Goal: Book appointment/travel/reservation

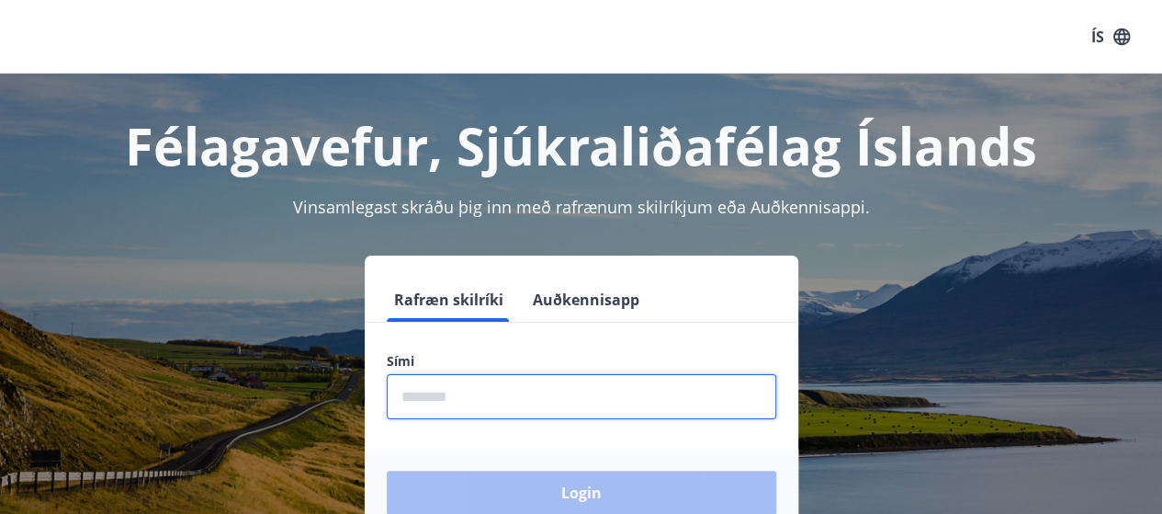
click at [448, 402] on input "phone" at bounding box center [582, 396] width 390 height 45
type input "********"
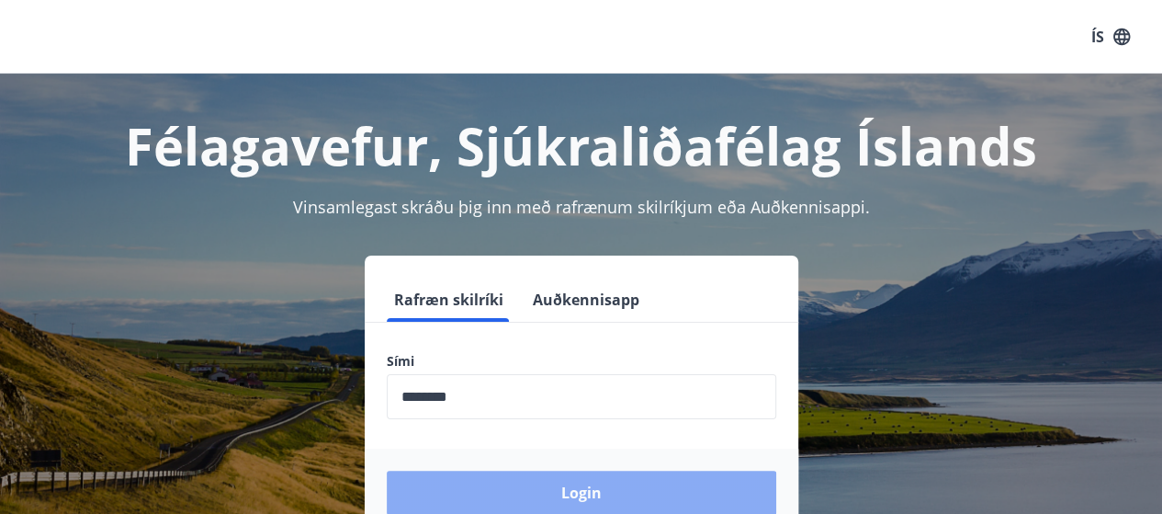
click at [523, 493] on button "Login" at bounding box center [582, 492] width 390 height 44
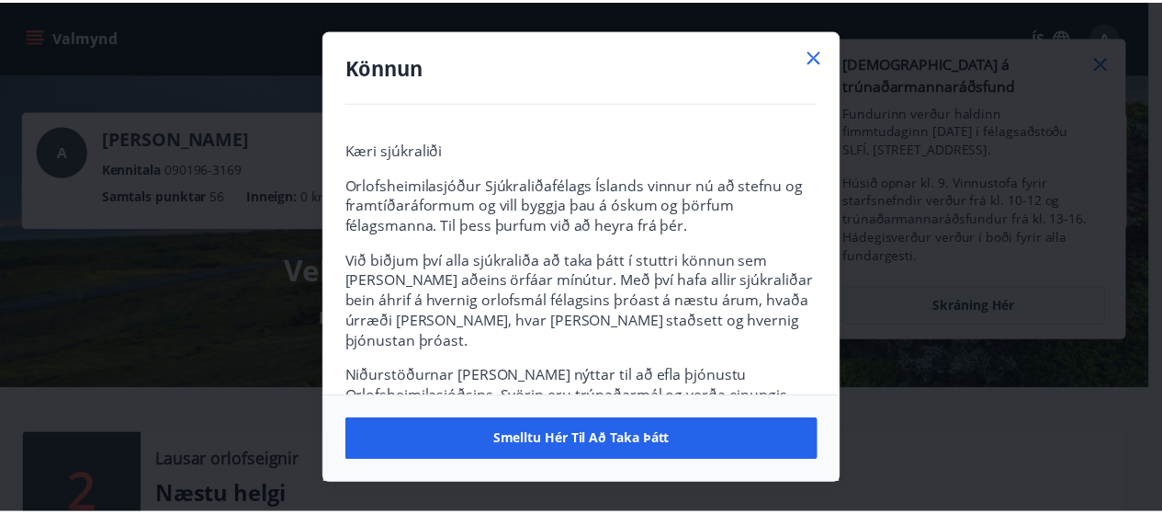
scroll to position [120, 0]
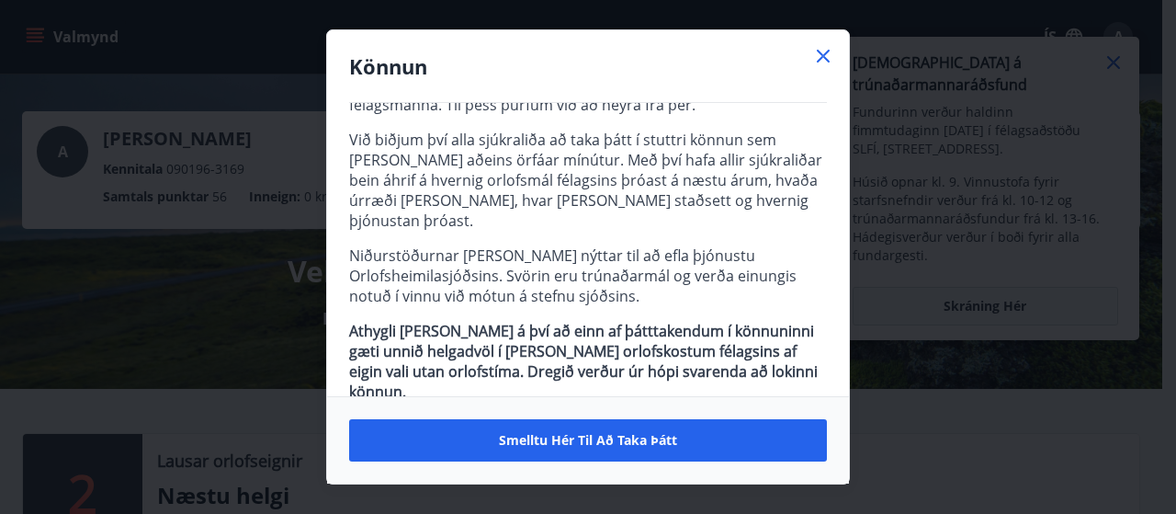
click at [816, 54] on icon at bounding box center [823, 56] width 22 height 22
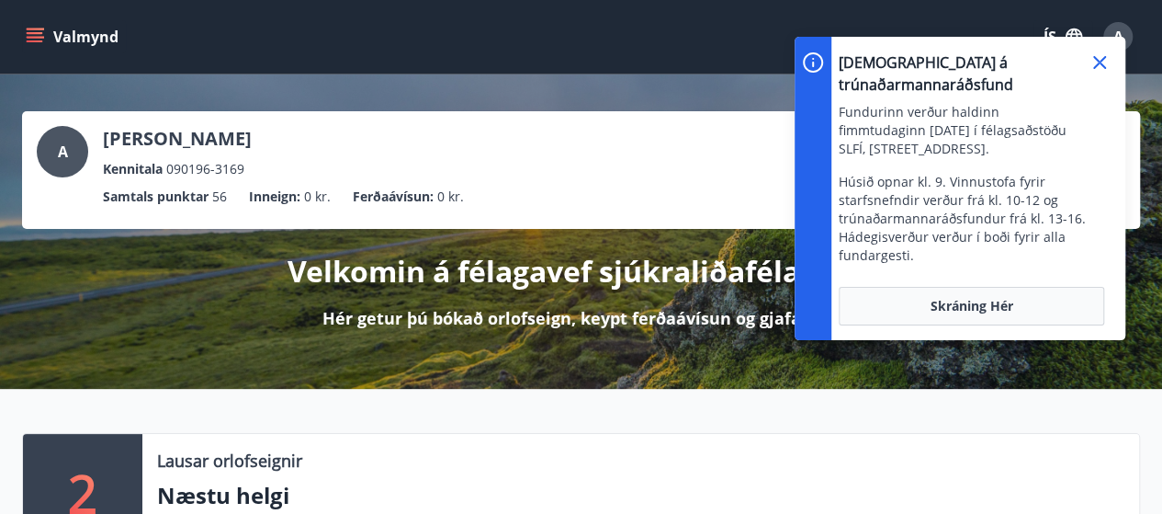
click at [1103, 62] on icon at bounding box center [1100, 62] width 22 height 22
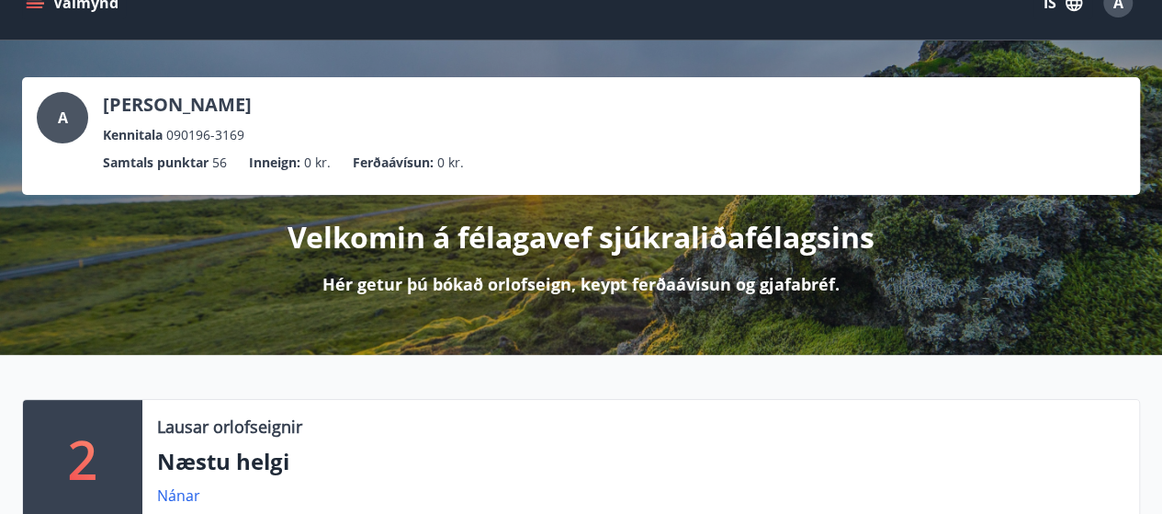
scroll to position [0, 0]
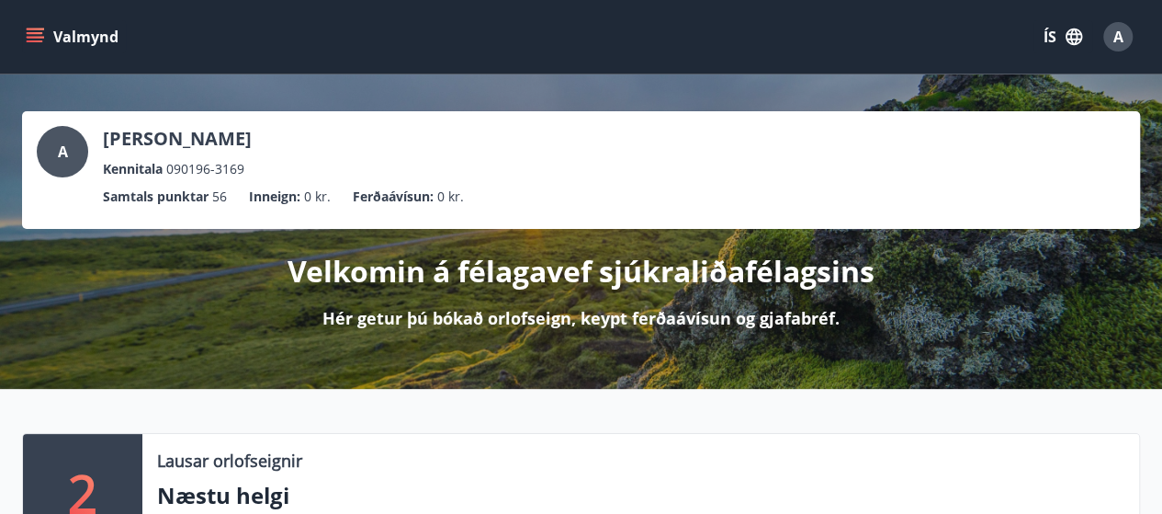
click at [74, 37] on button "Valmynd" at bounding box center [74, 36] width 104 height 33
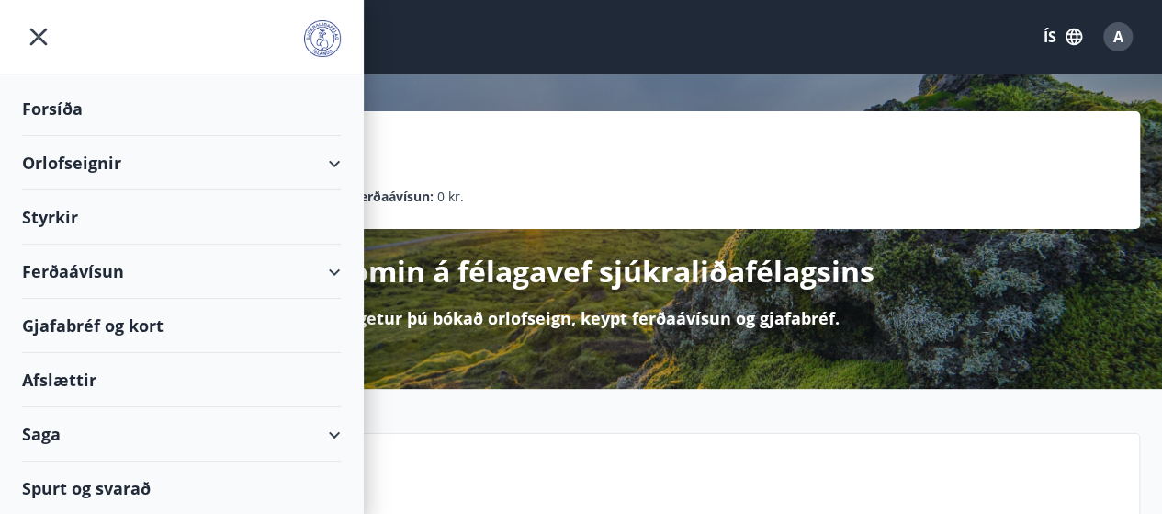
click at [335, 164] on div "Orlofseignir" at bounding box center [181, 163] width 319 height 54
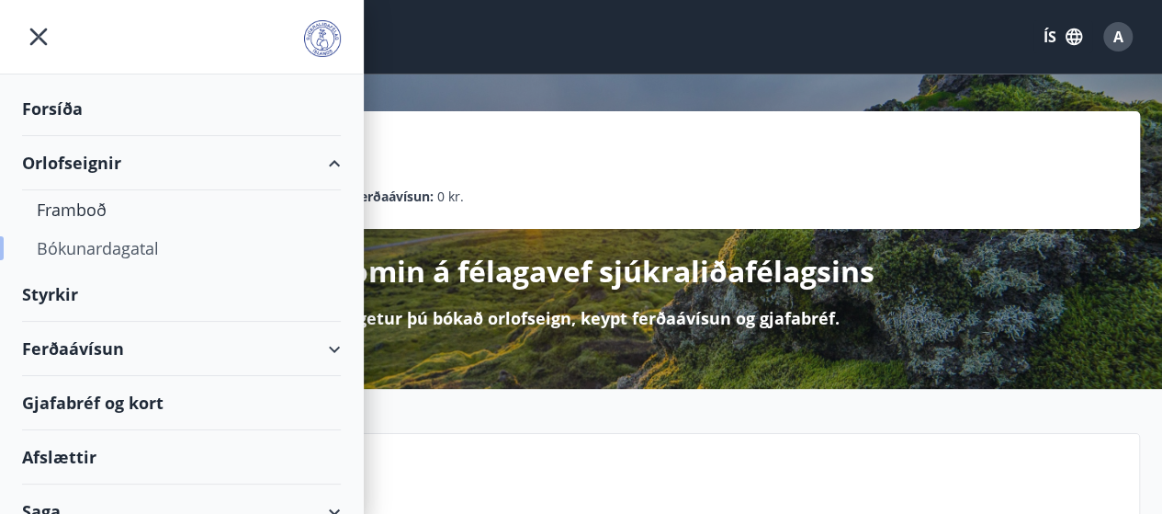
click at [106, 245] on div "Bókunardagatal" at bounding box center [181, 248] width 289 height 39
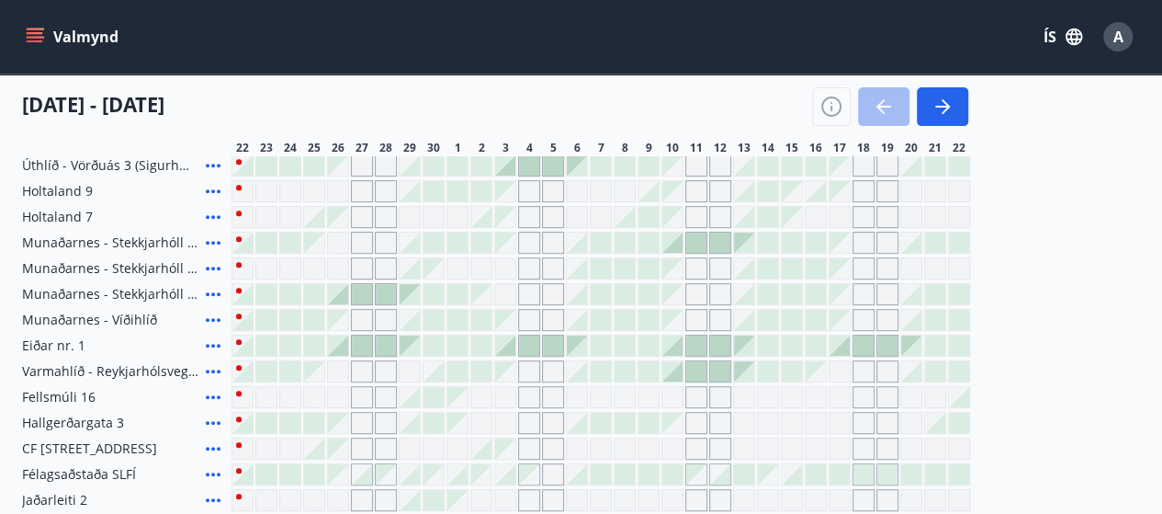
scroll to position [276, 0]
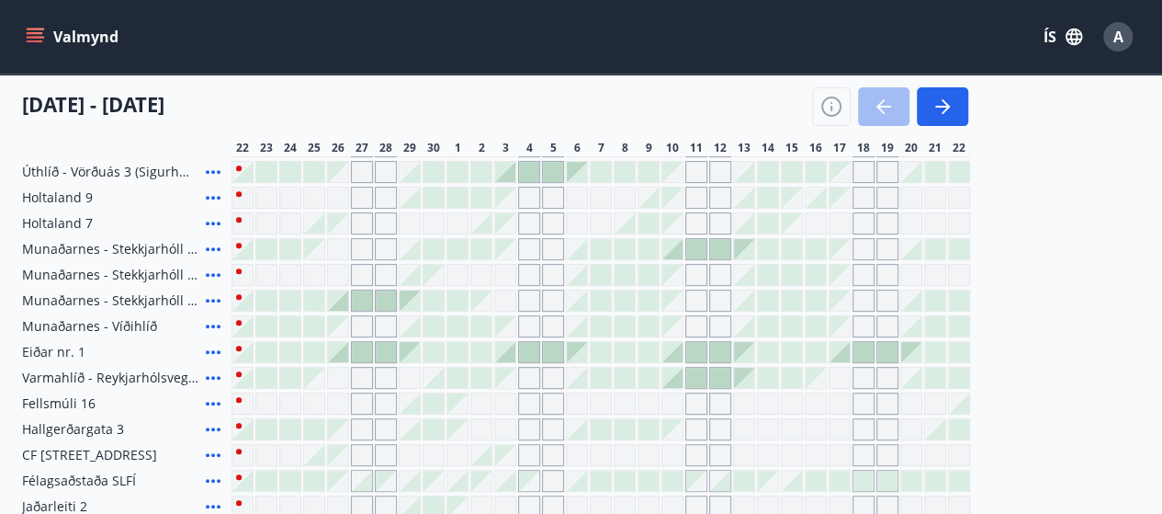
click at [216, 248] on icon at bounding box center [213, 249] width 22 height 22
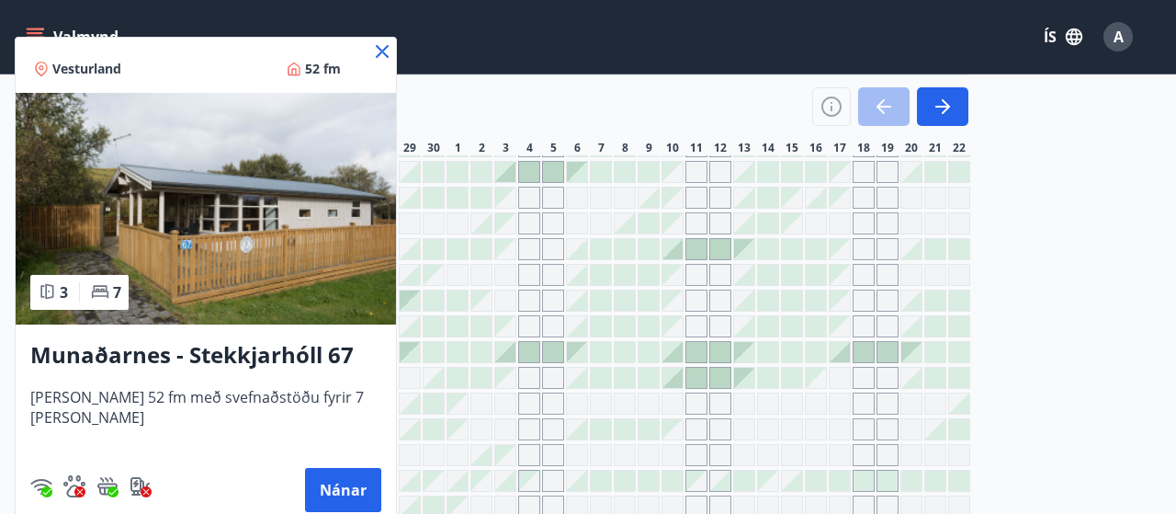
click at [219, 285] on img at bounding box center [206, 209] width 380 height 232
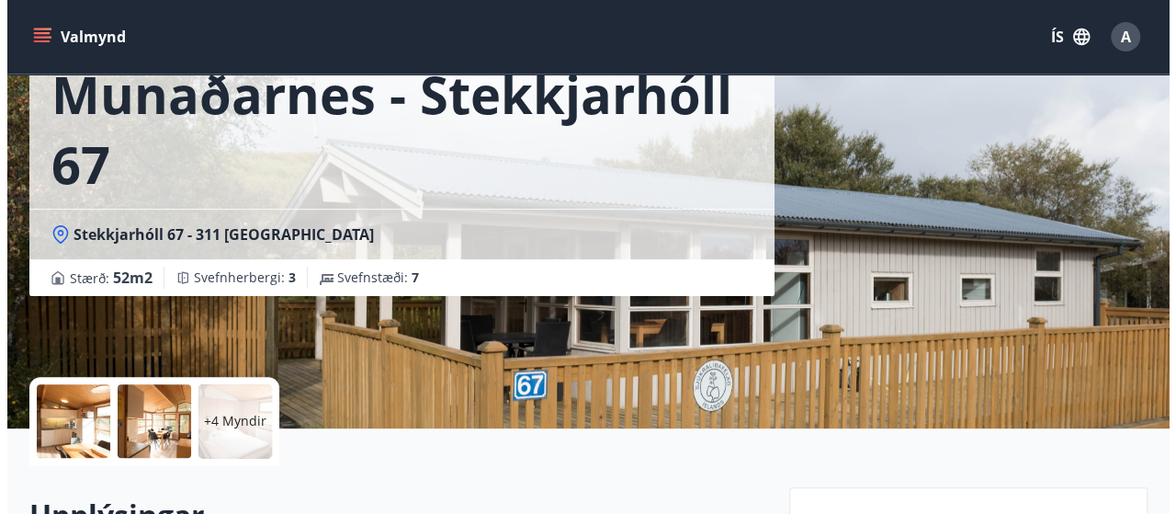
scroll to position [147, 0]
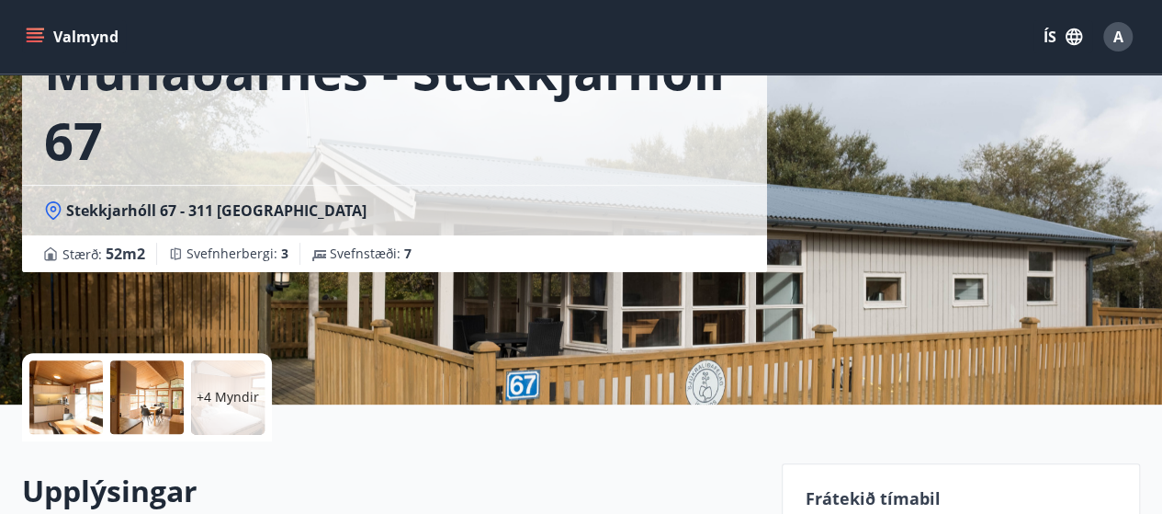
click at [223, 400] on p "+4 Myndir" at bounding box center [228, 397] width 62 height 18
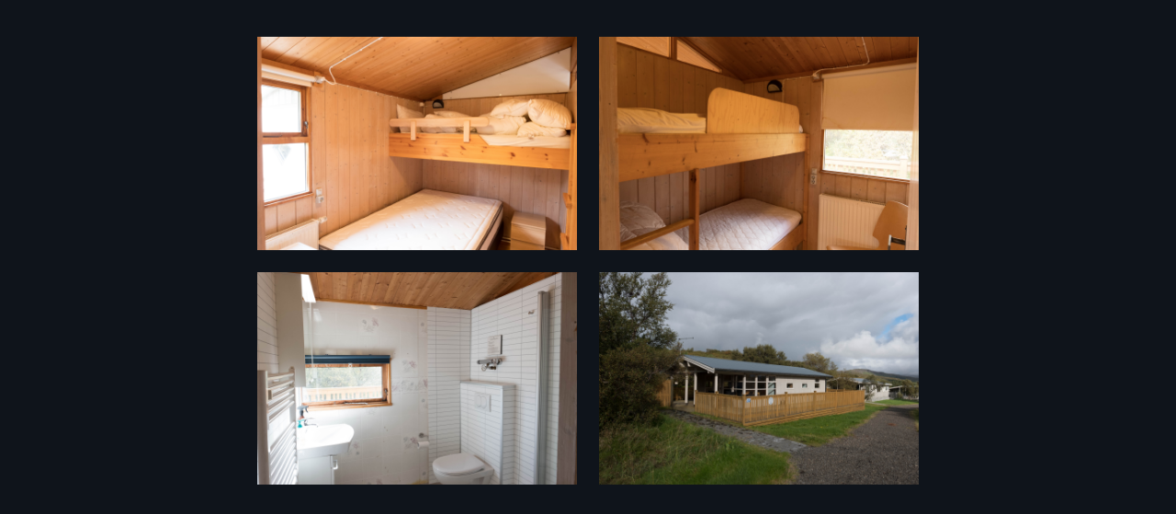
scroll to position [777, 0]
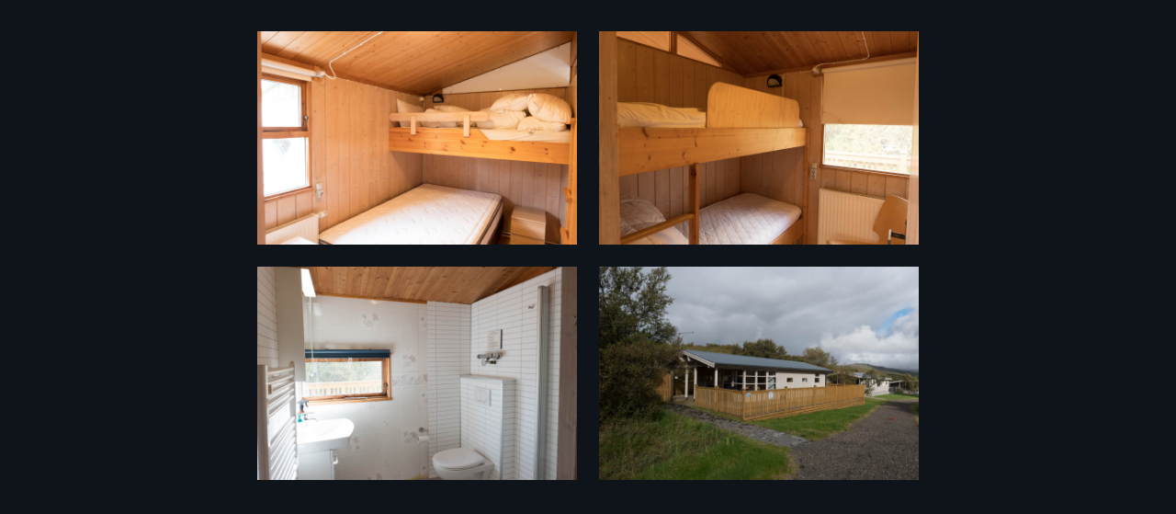
click at [1077, 249] on div "10 Myndir" at bounding box center [588, 256] width 1176 height 455
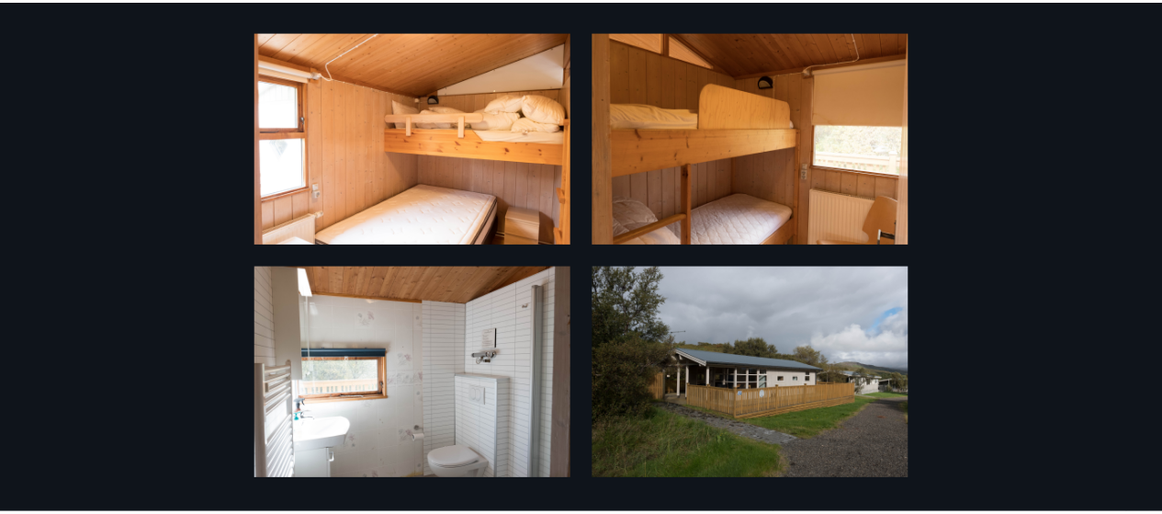
scroll to position [0, 0]
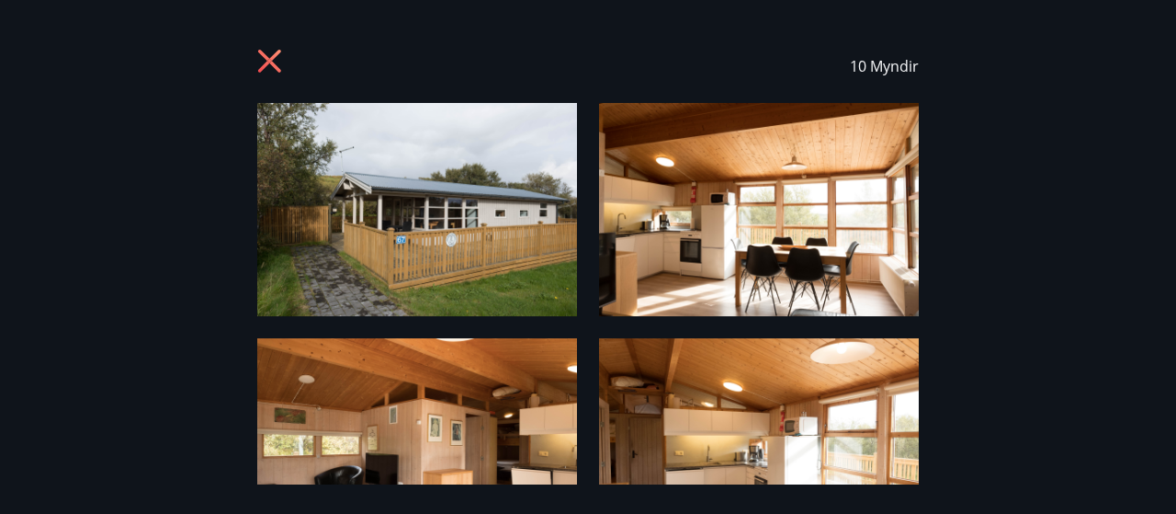
click at [269, 65] on icon at bounding box center [271, 63] width 29 height 29
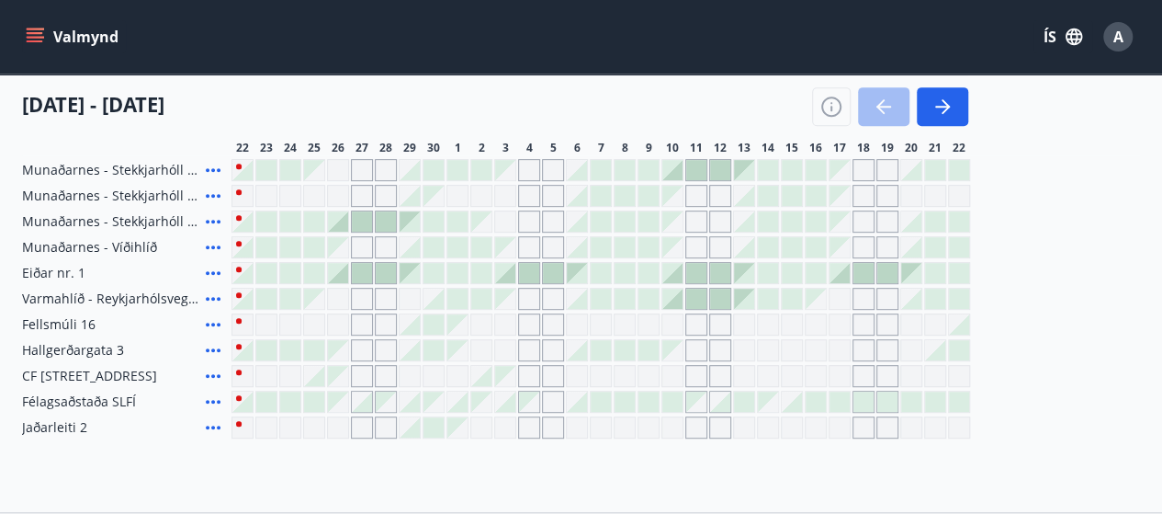
scroll to position [357, 0]
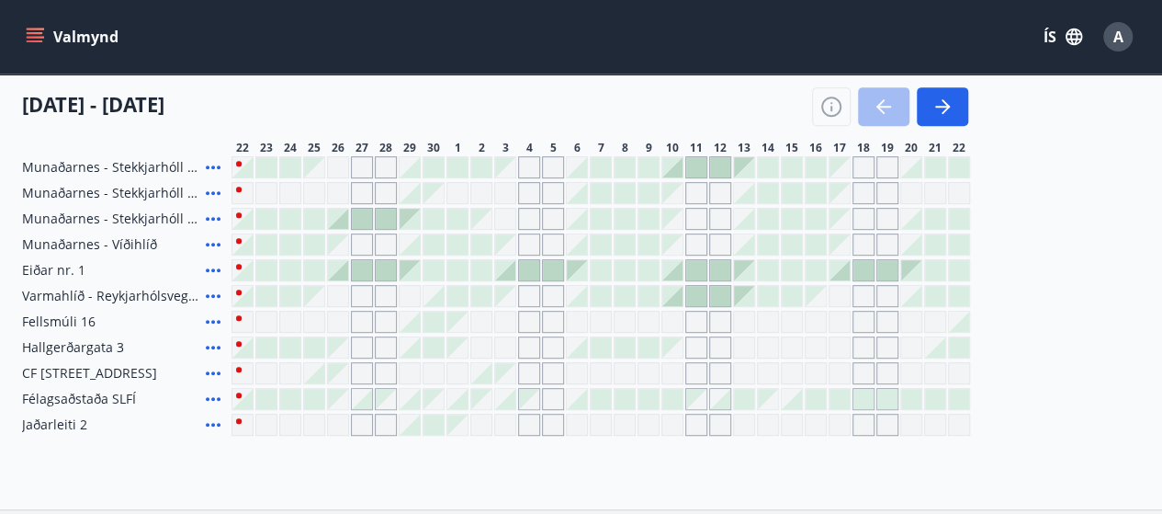
click at [100, 435] on div "Bókunardagatal Svæði Allt Dagsetningar Veldu tímabil Svefnstæði +1 22 september…" at bounding box center [581, 112] width 1162 height 793
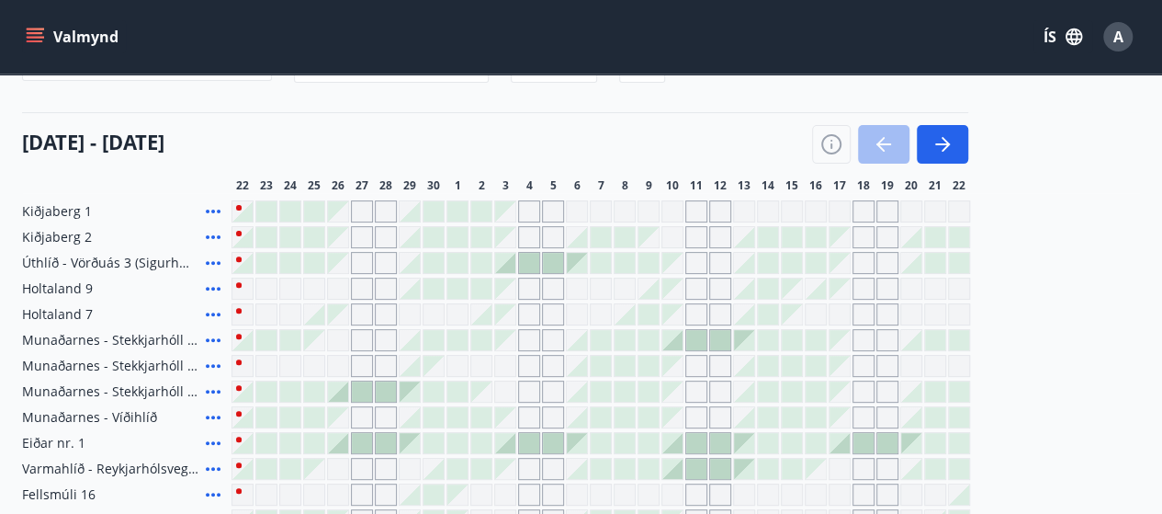
scroll to position [224, 0]
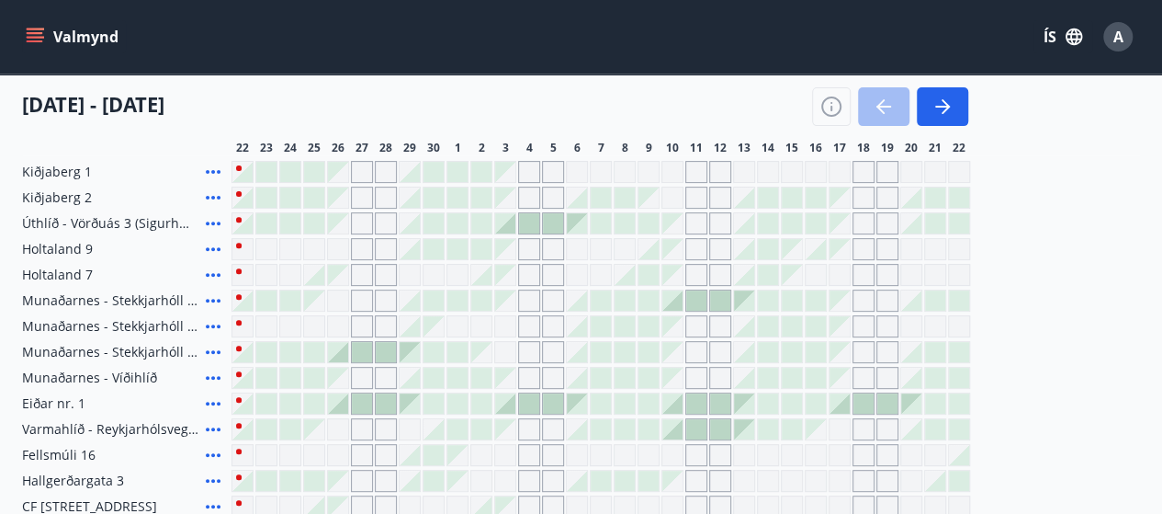
click at [208, 247] on icon at bounding box center [213, 249] width 15 height 4
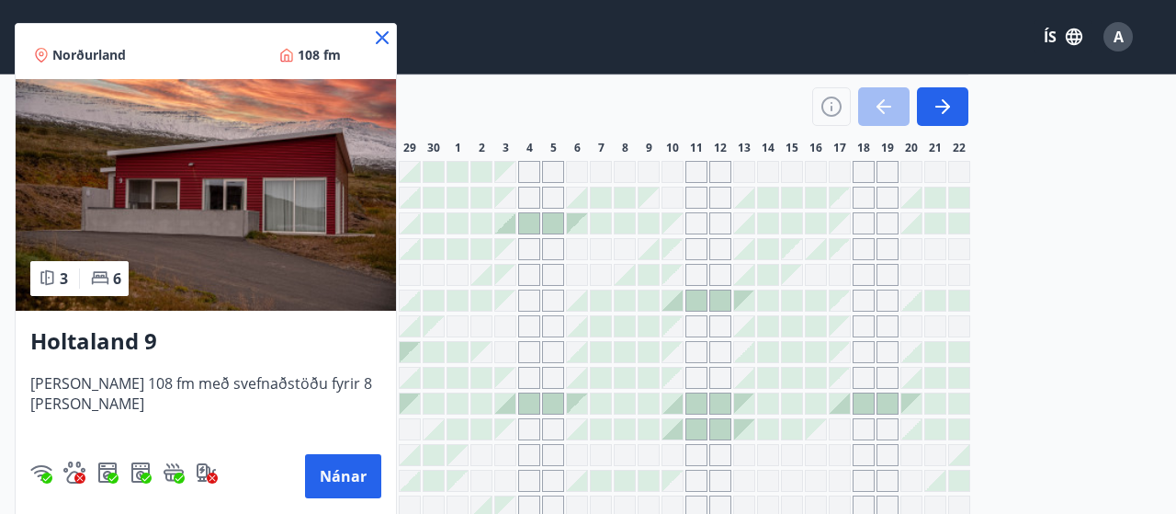
click at [379, 29] on div "Norðurland 108 fm 3 6 Holtaland 9 Húsið er 108 fm með svefnaðstöðu fyrir 8 mann…" at bounding box center [206, 272] width 382 height 498
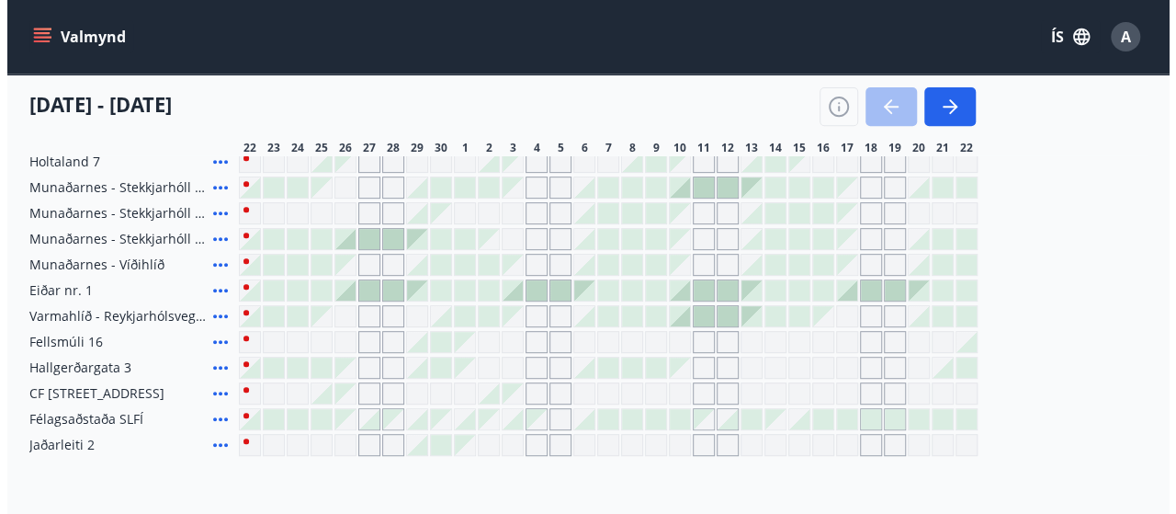
scroll to position [336, 0]
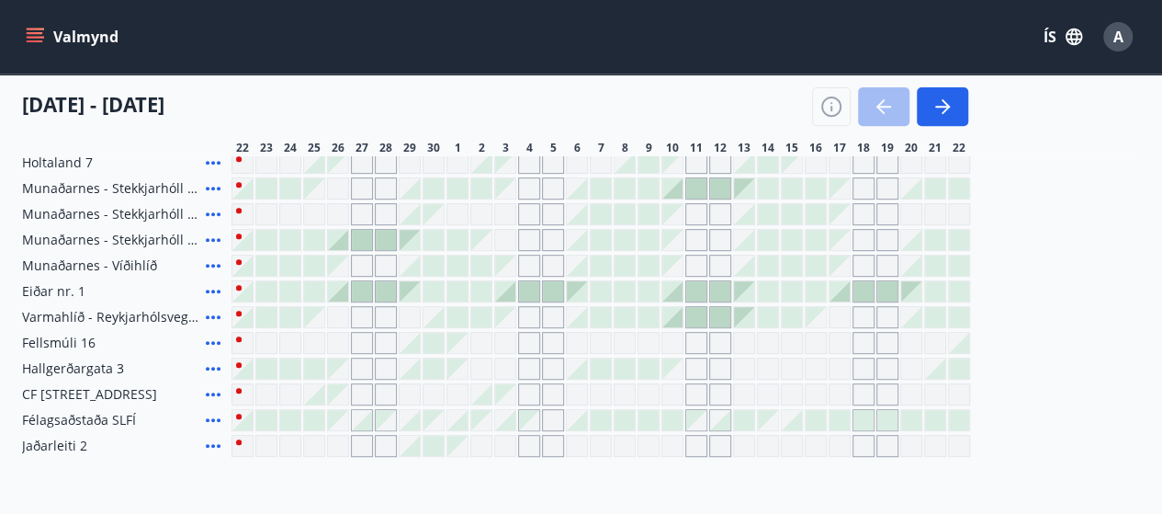
click at [212, 315] on icon at bounding box center [213, 317] width 15 height 4
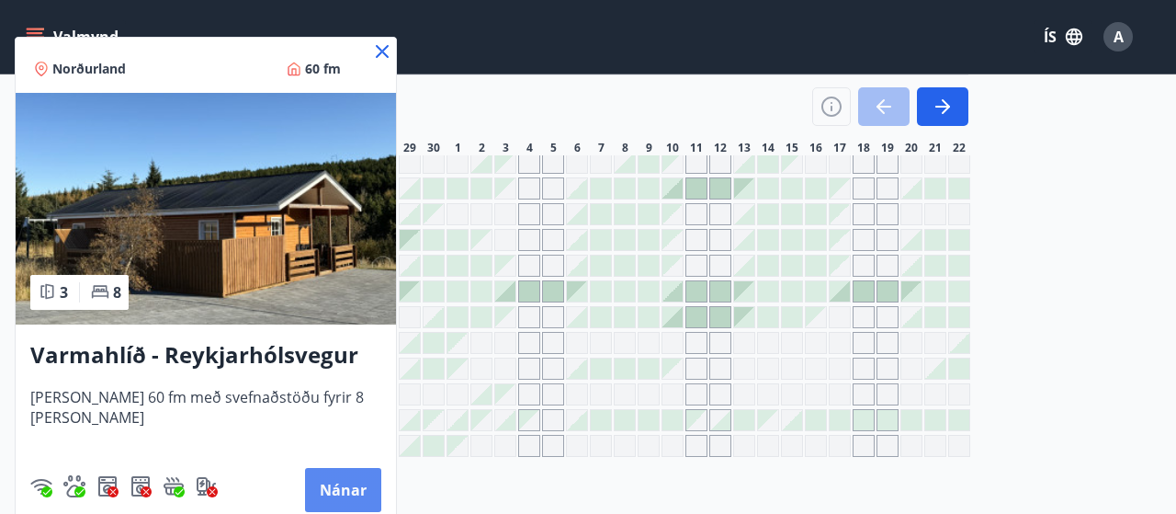
click at [340, 473] on button "Nánar" at bounding box center [343, 490] width 76 height 44
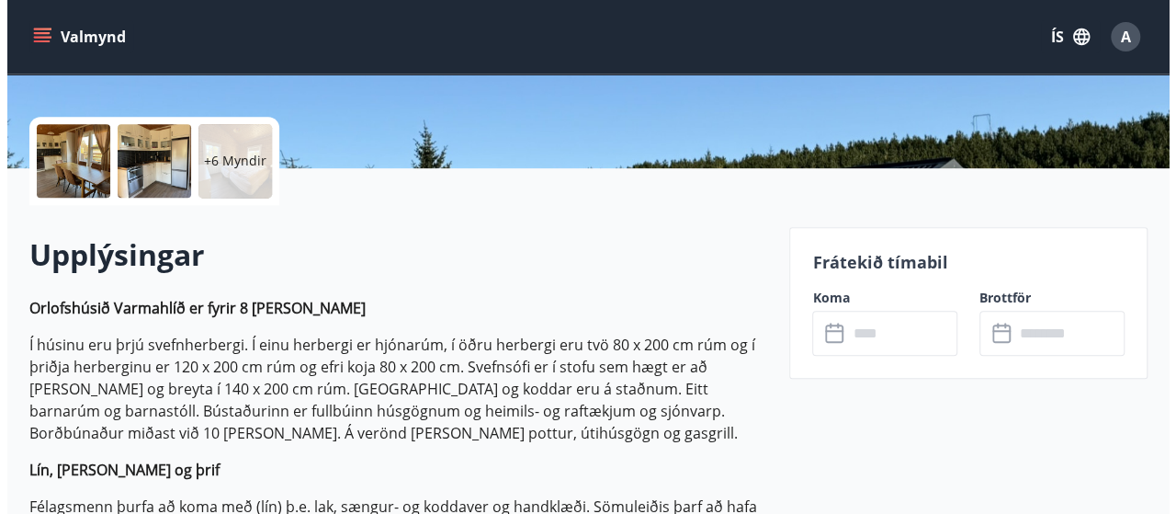
scroll to position [268, 0]
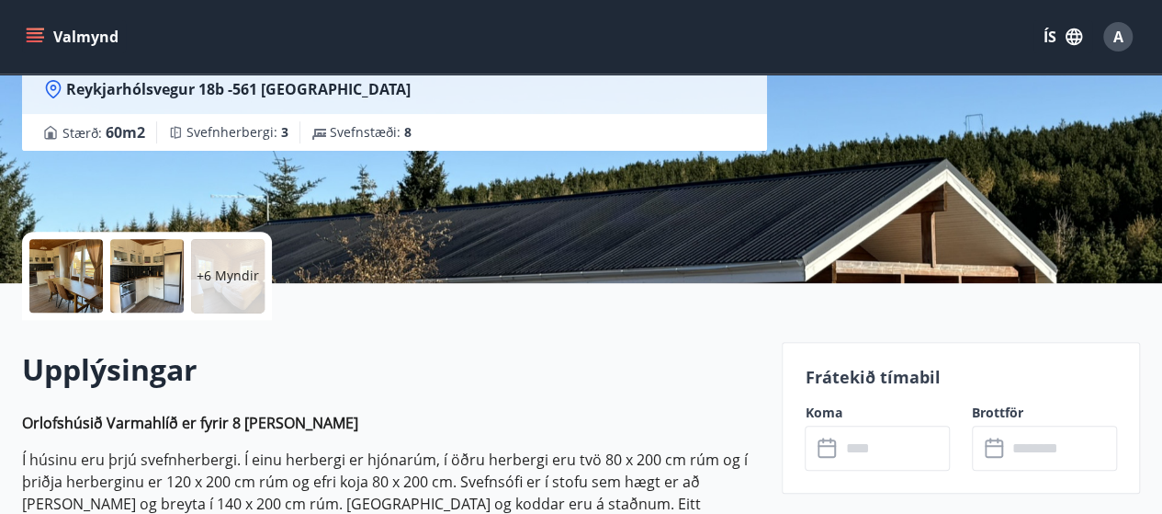
click at [74, 280] on div at bounding box center [66, 276] width 74 height 74
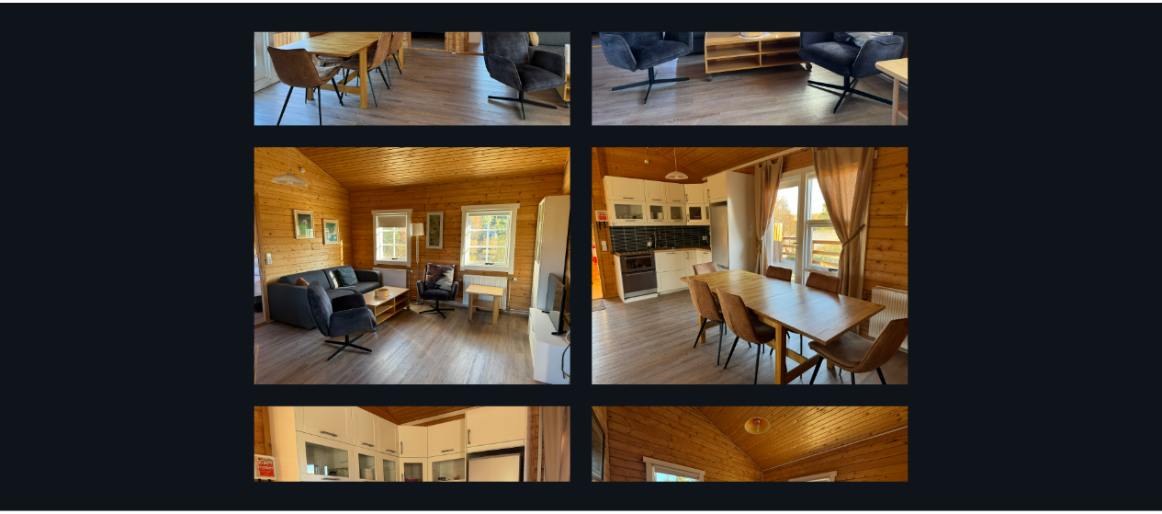
scroll to position [0, 0]
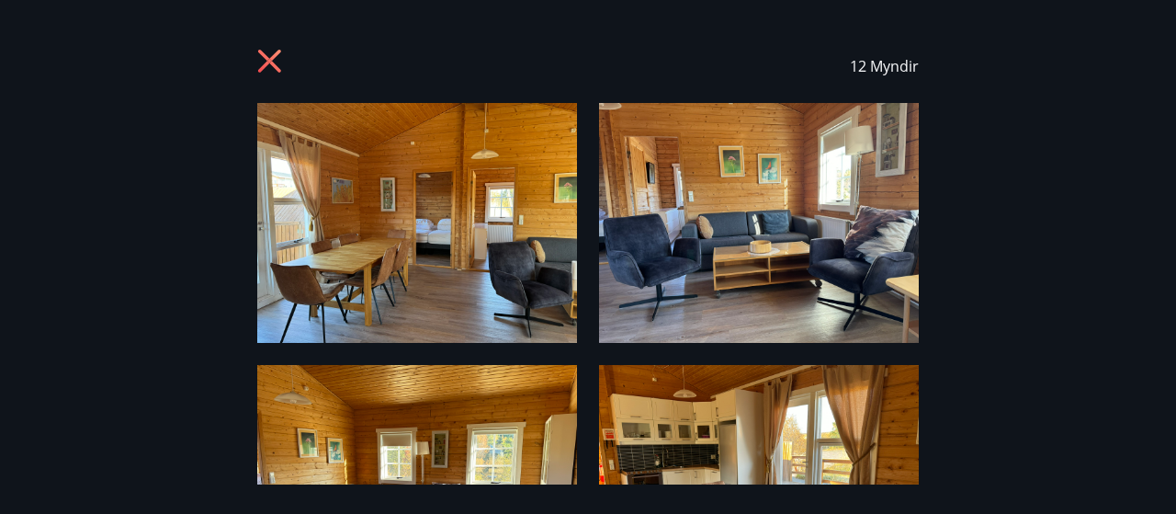
click at [274, 56] on icon at bounding box center [269, 61] width 23 height 23
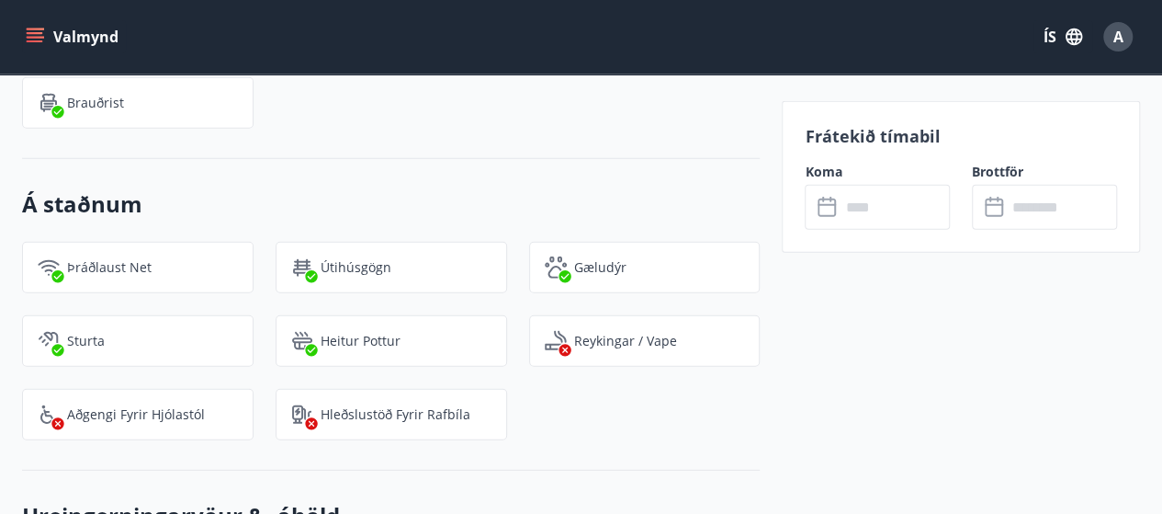
scroll to position [2428, 0]
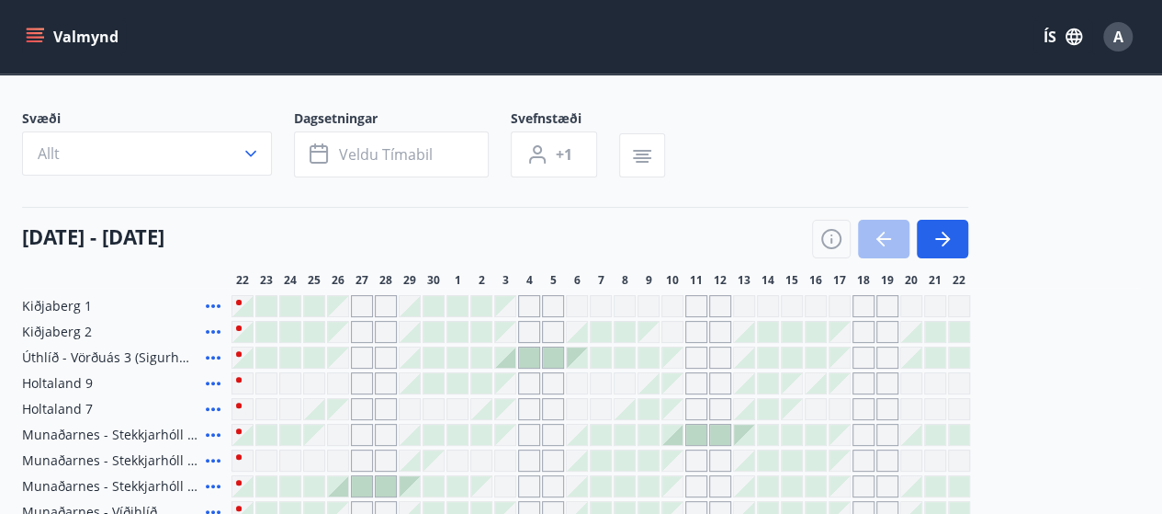
scroll to position [85, 0]
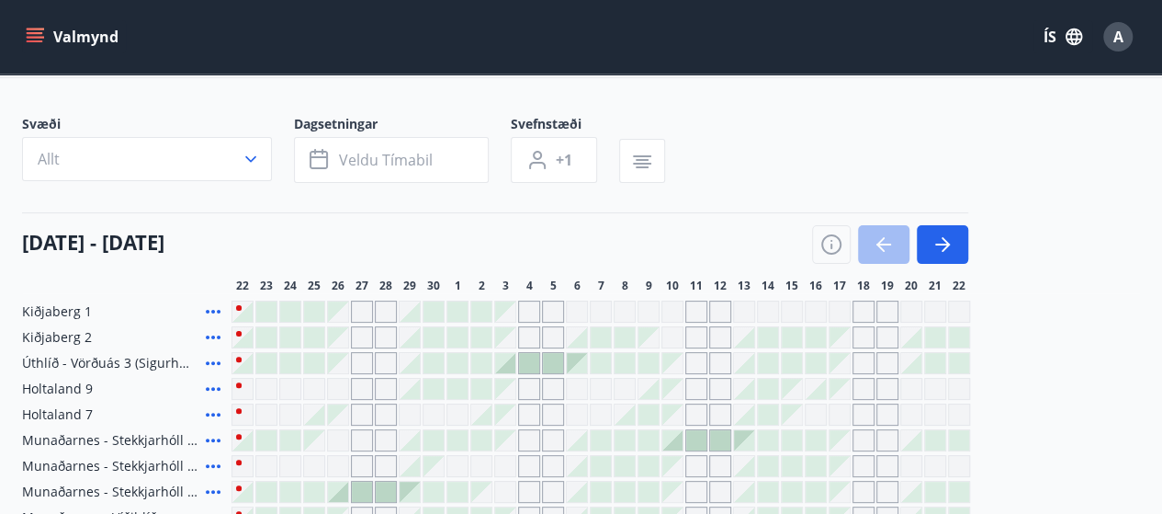
click at [215, 312] on icon at bounding box center [213, 311] width 22 height 22
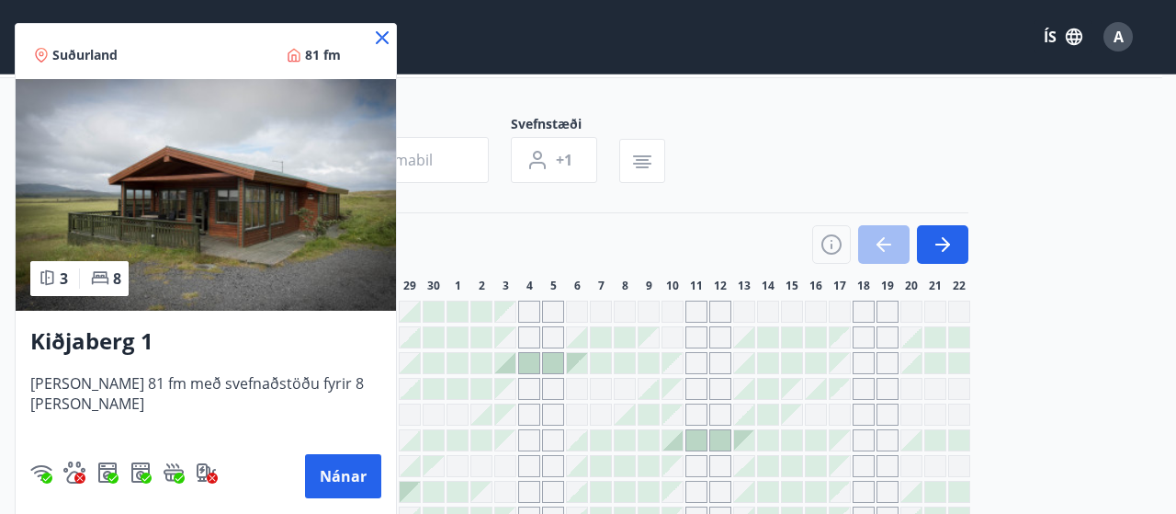
click at [376, 36] on icon at bounding box center [382, 37] width 13 height 13
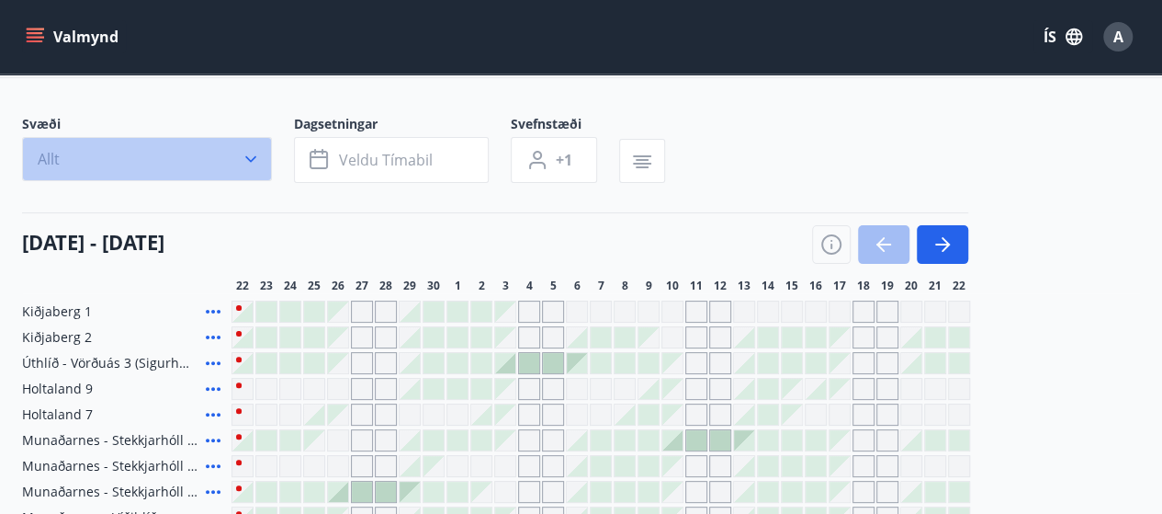
click at [244, 158] on icon "button" at bounding box center [251, 159] width 18 height 18
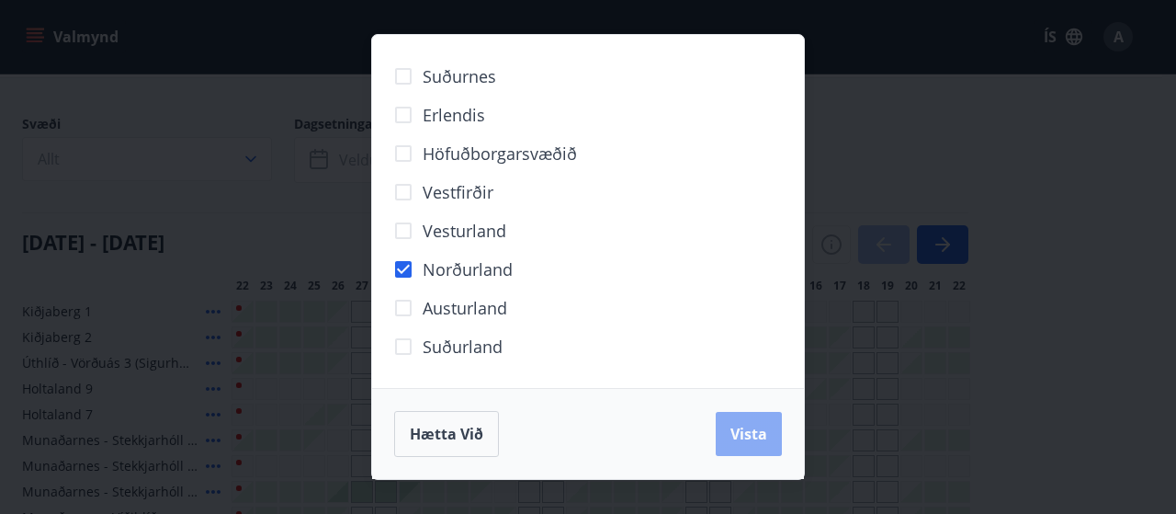
click at [741, 436] on span "Vista" at bounding box center [748, 434] width 37 height 20
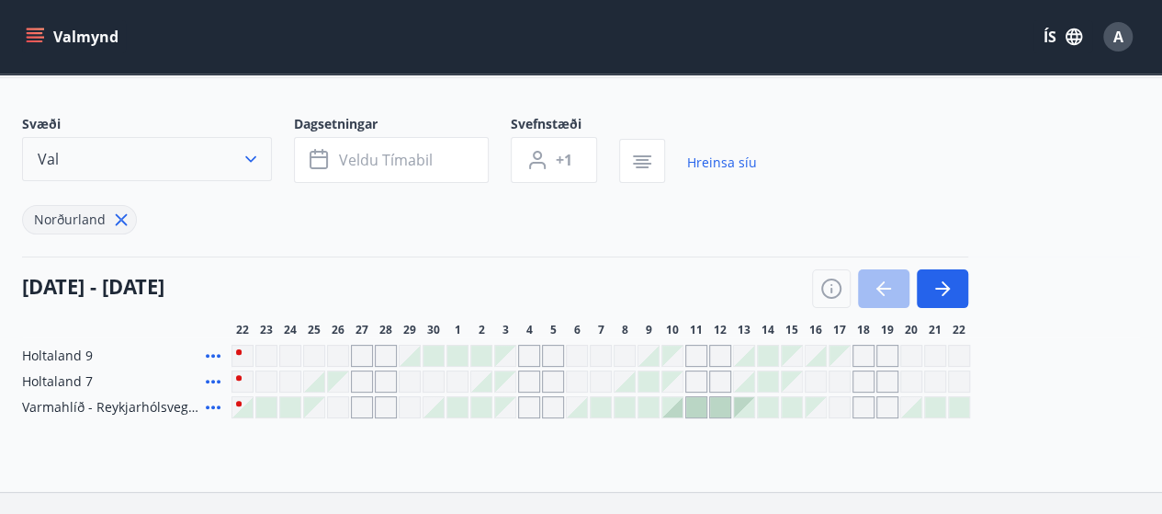
click at [253, 155] on icon "button" at bounding box center [251, 159] width 18 height 18
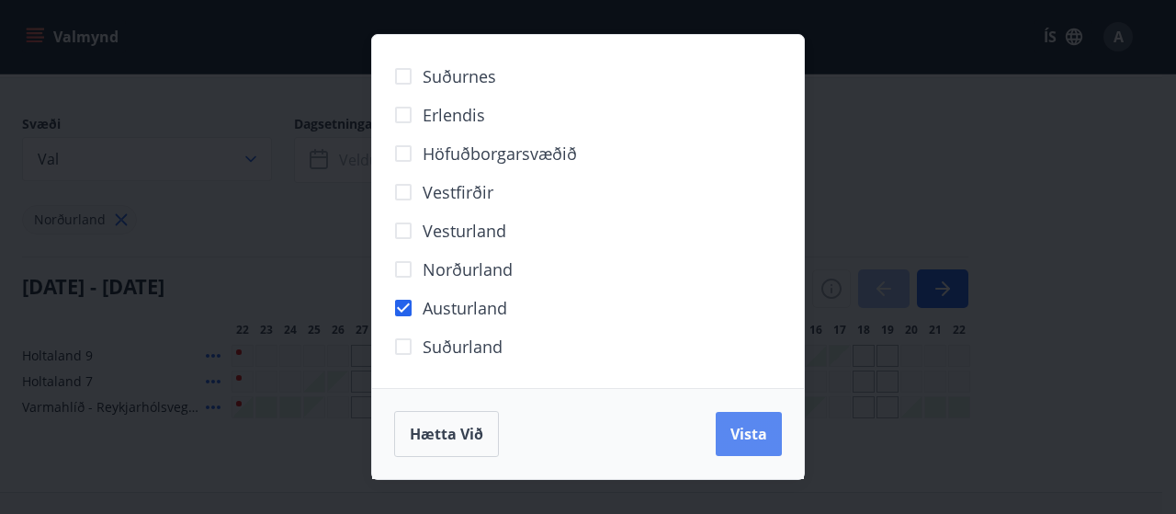
click at [744, 425] on span "Vista" at bounding box center [748, 434] width 37 height 20
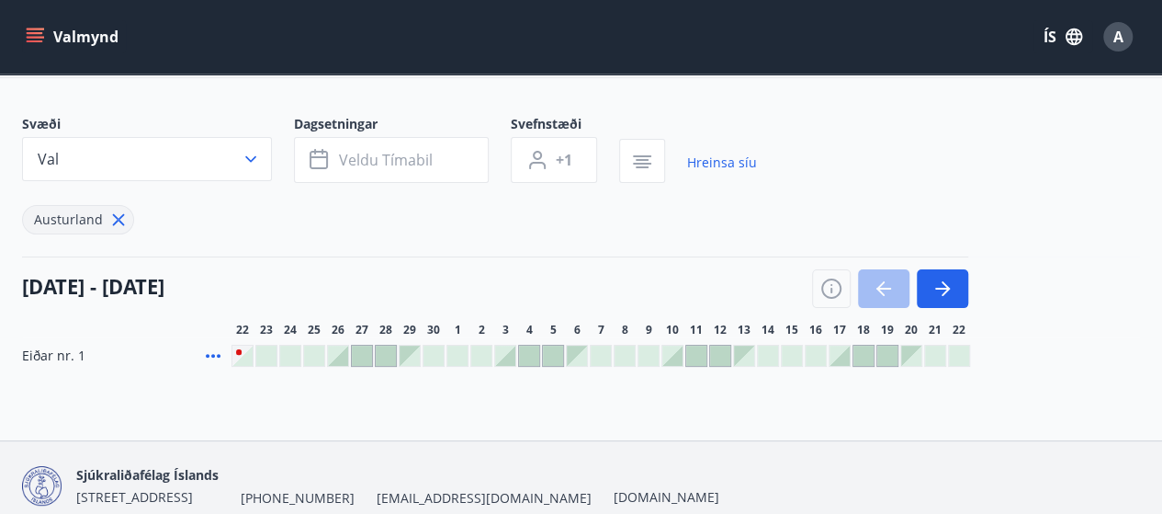
click at [208, 352] on icon at bounding box center [213, 356] width 22 height 22
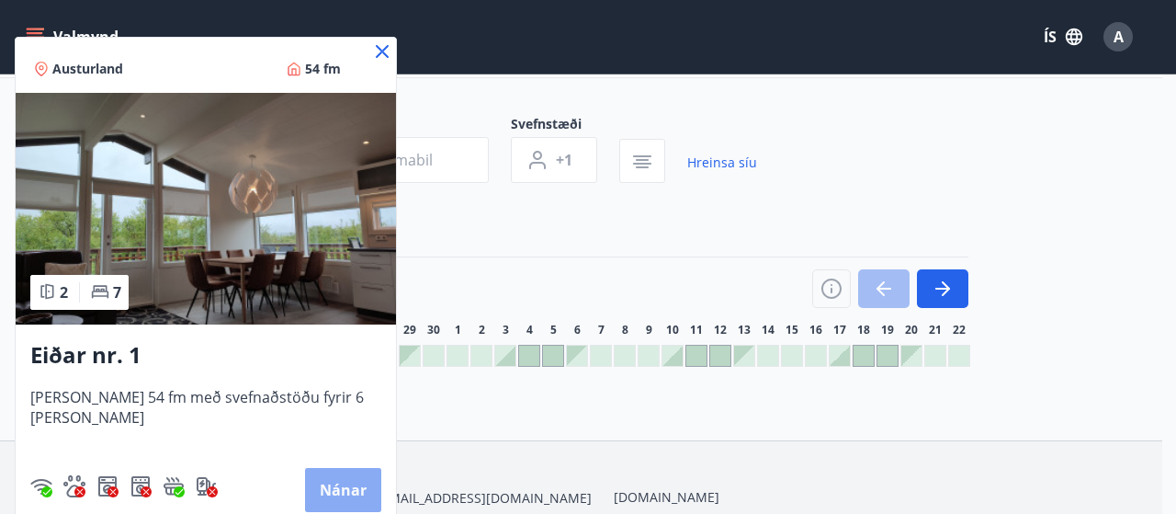
click at [316, 484] on button "Nánar" at bounding box center [343, 490] width 76 height 44
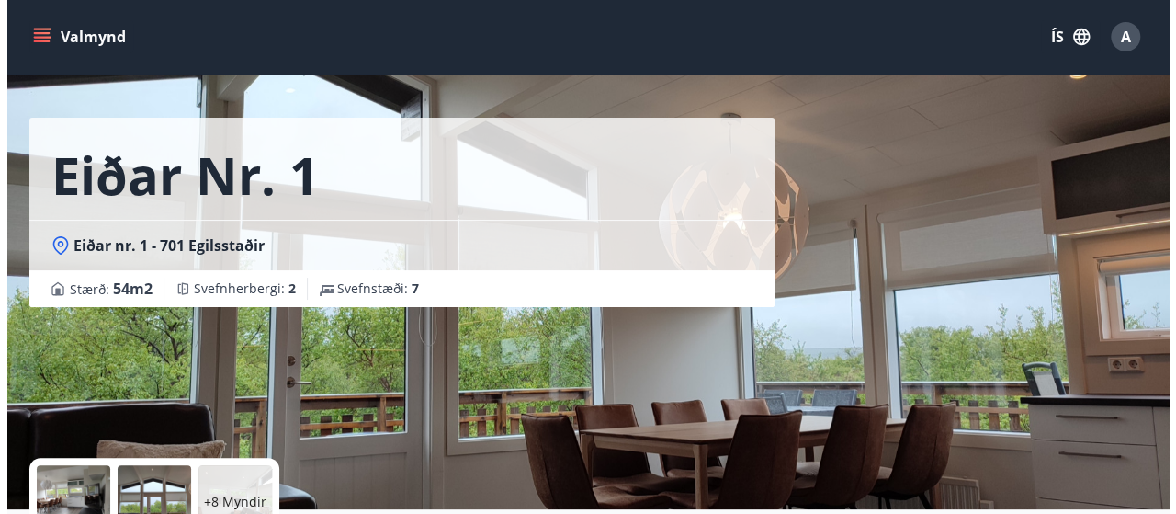
scroll to position [39, 0]
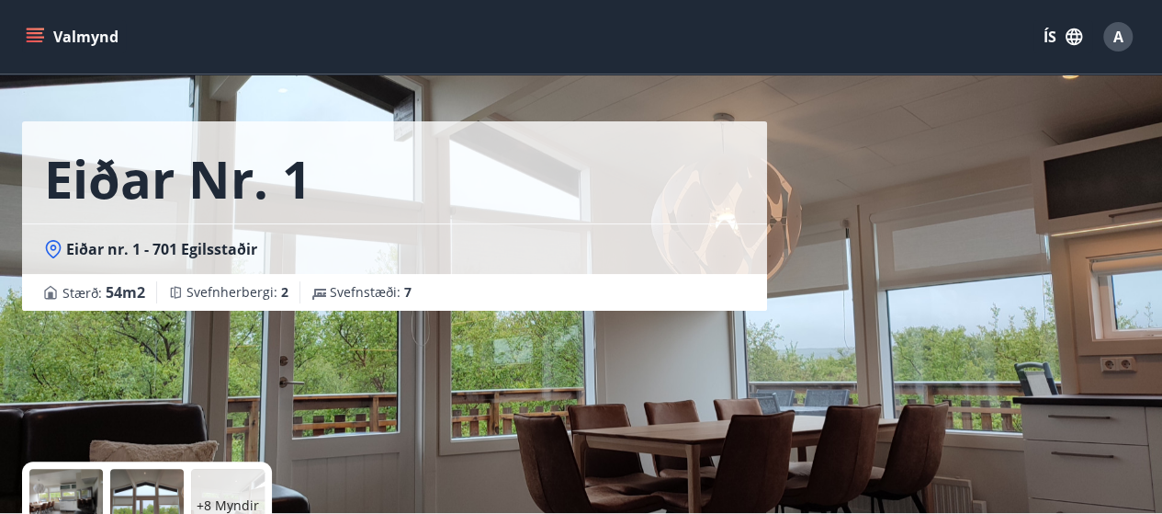
click at [219, 486] on div "+8 Myndir" at bounding box center [228, 506] width 74 height 74
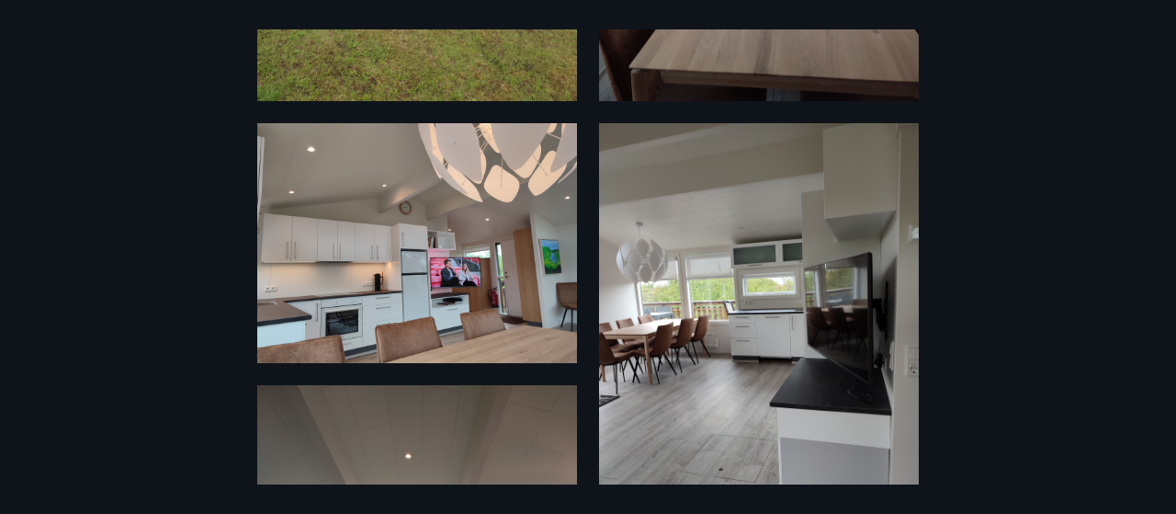
click at [1022, 240] on div "14 Myndir" at bounding box center [588, 256] width 1176 height 455
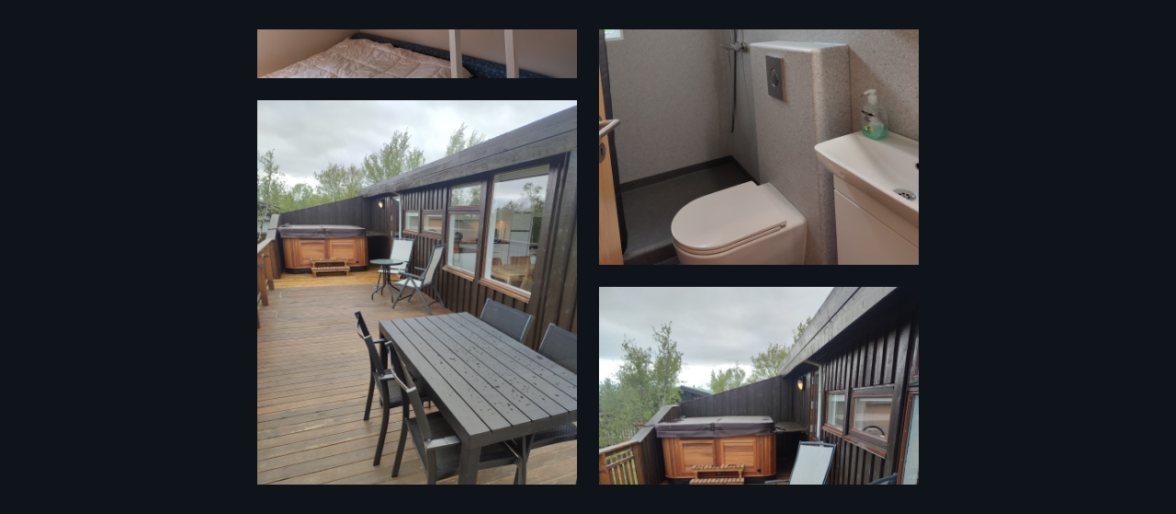
scroll to position [2317, 0]
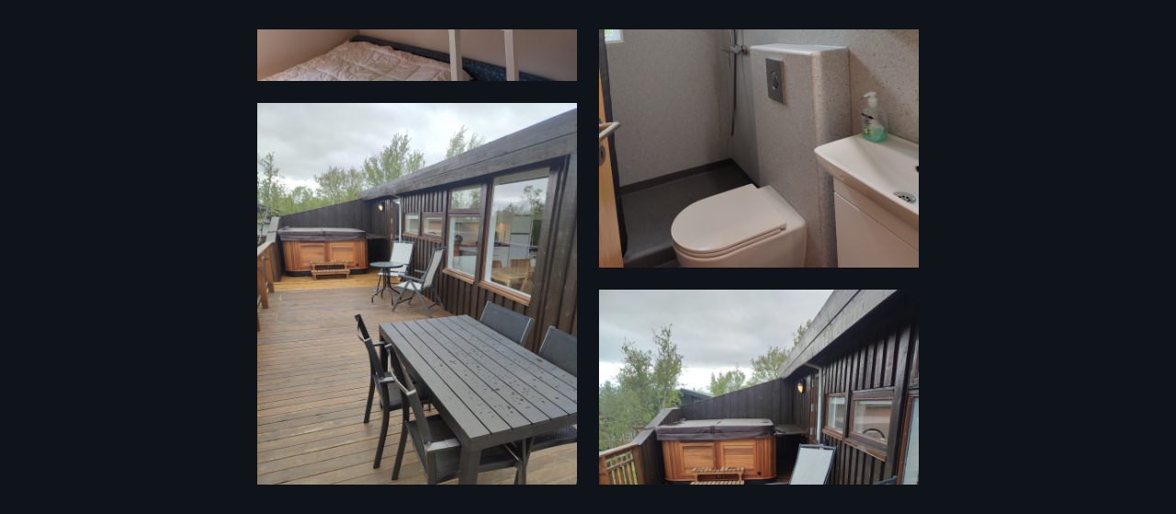
click at [1022, 240] on div "14 Myndir" at bounding box center [588, 256] width 1176 height 455
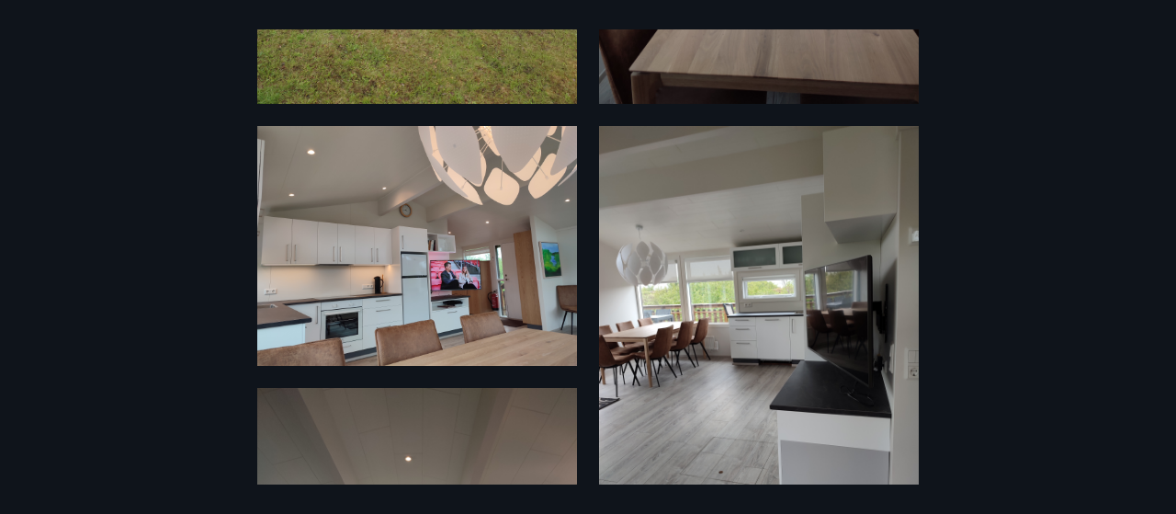
scroll to position [423, 0]
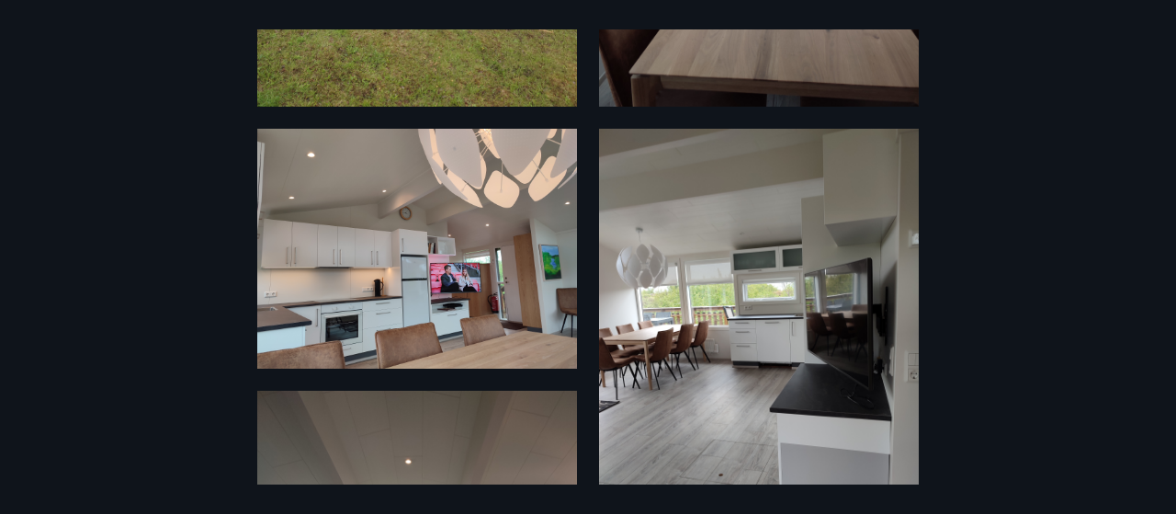
click at [952, 280] on div "14 Myndir" at bounding box center [588, 256] width 1176 height 455
